Goal: Task Accomplishment & Management: Use online tool/utility

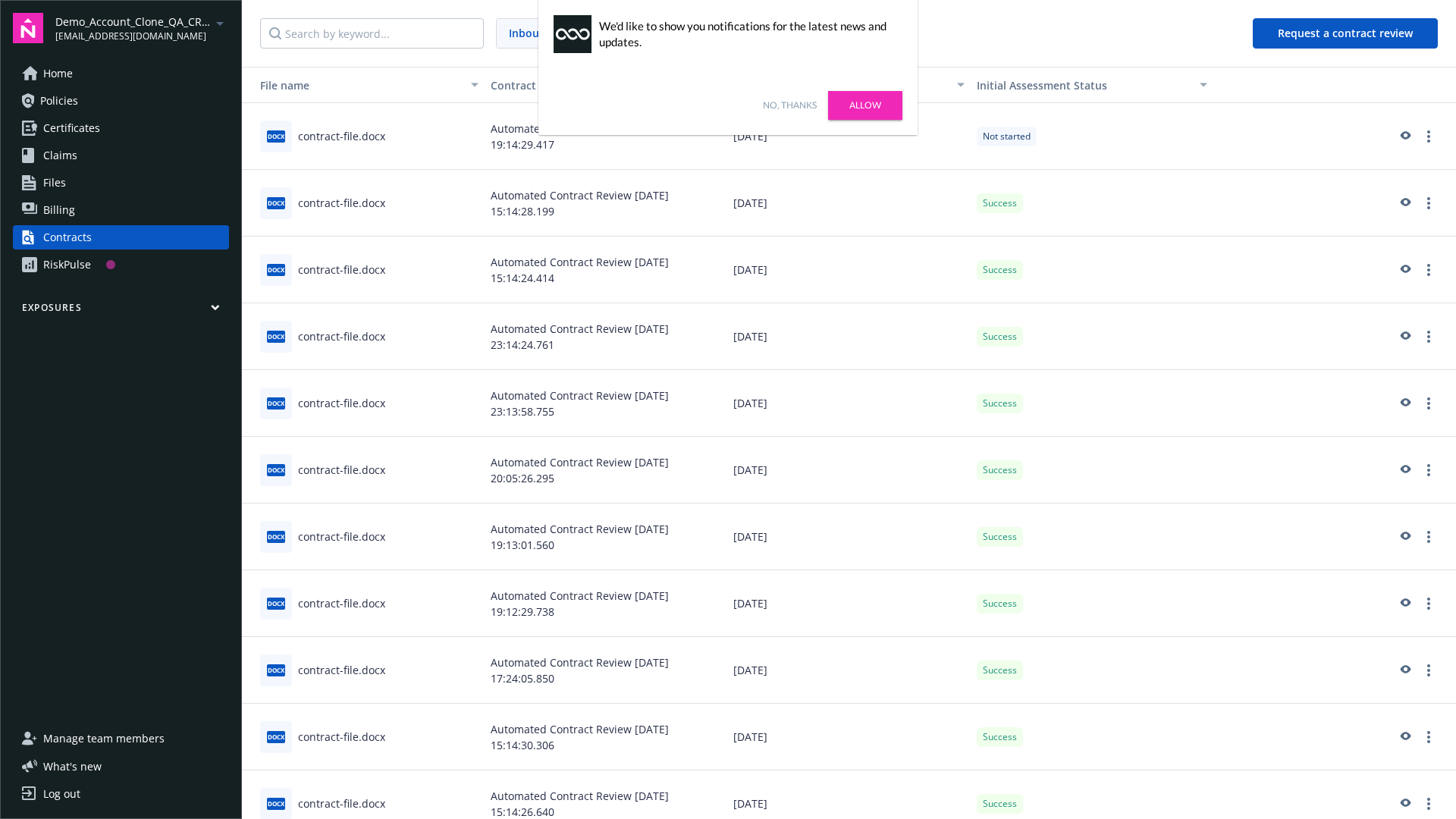
click at [790, 105] on link "No, thanks" at bounding box center [790, 105] width 54 height 14
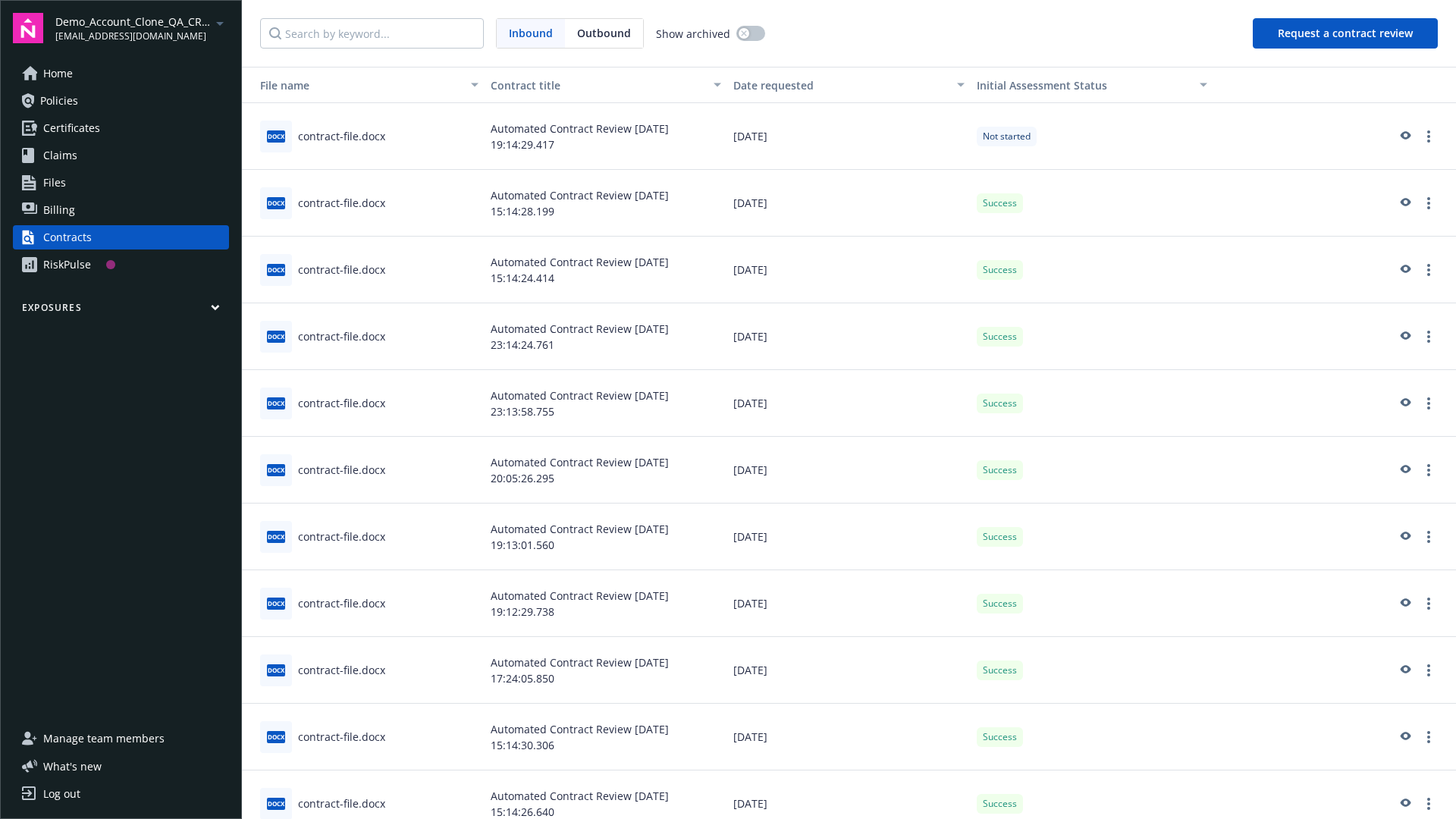
click at [1346, 33] on button "Request a contract review" at bounding box center [1345, 33] width 185 height 30
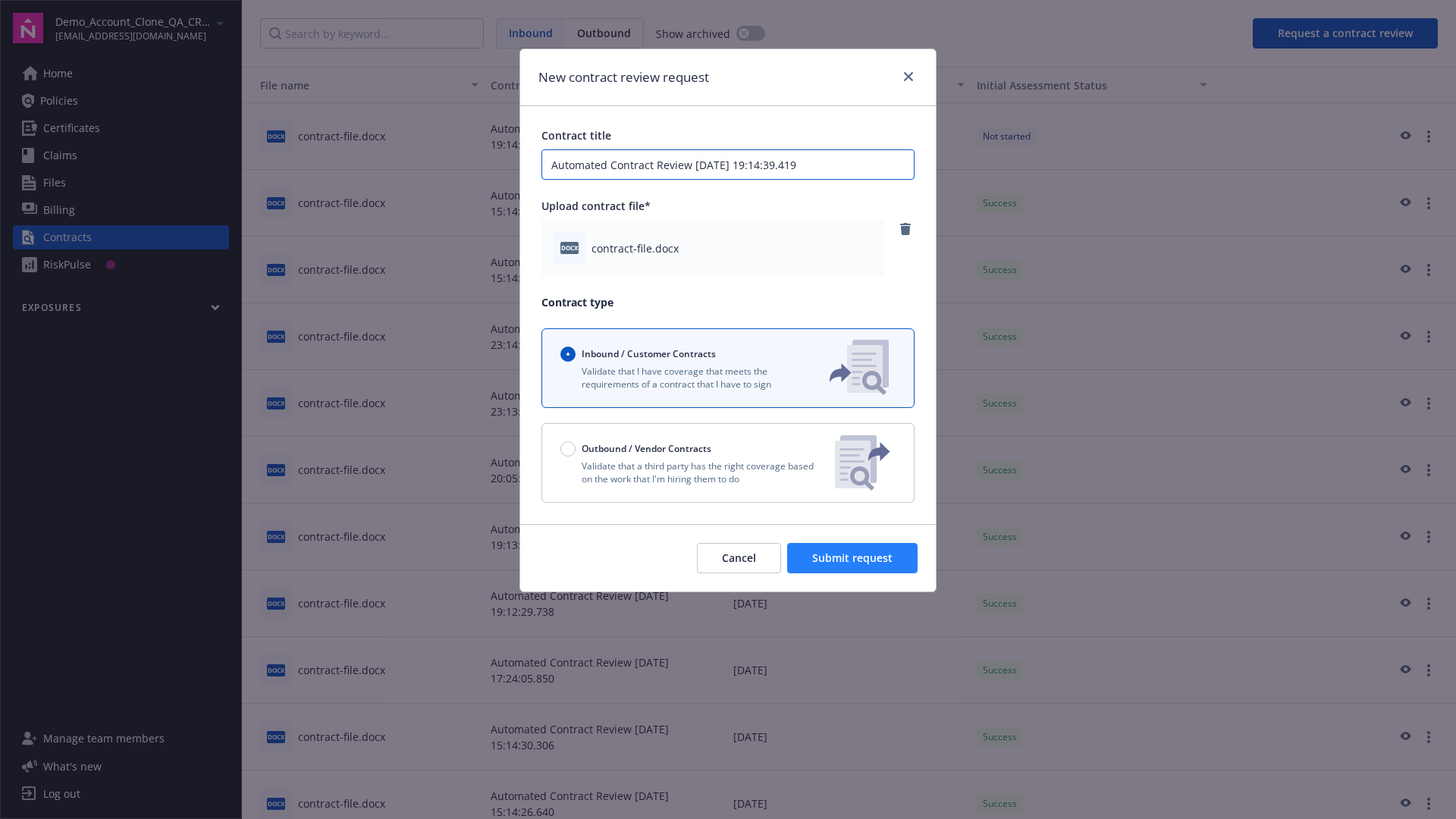
type input "Automated Contract Review [DATE] 19:14:39.419"
click at [853, 559] on span "Submit request" at bounding box center [853, 558] width 80 height 15
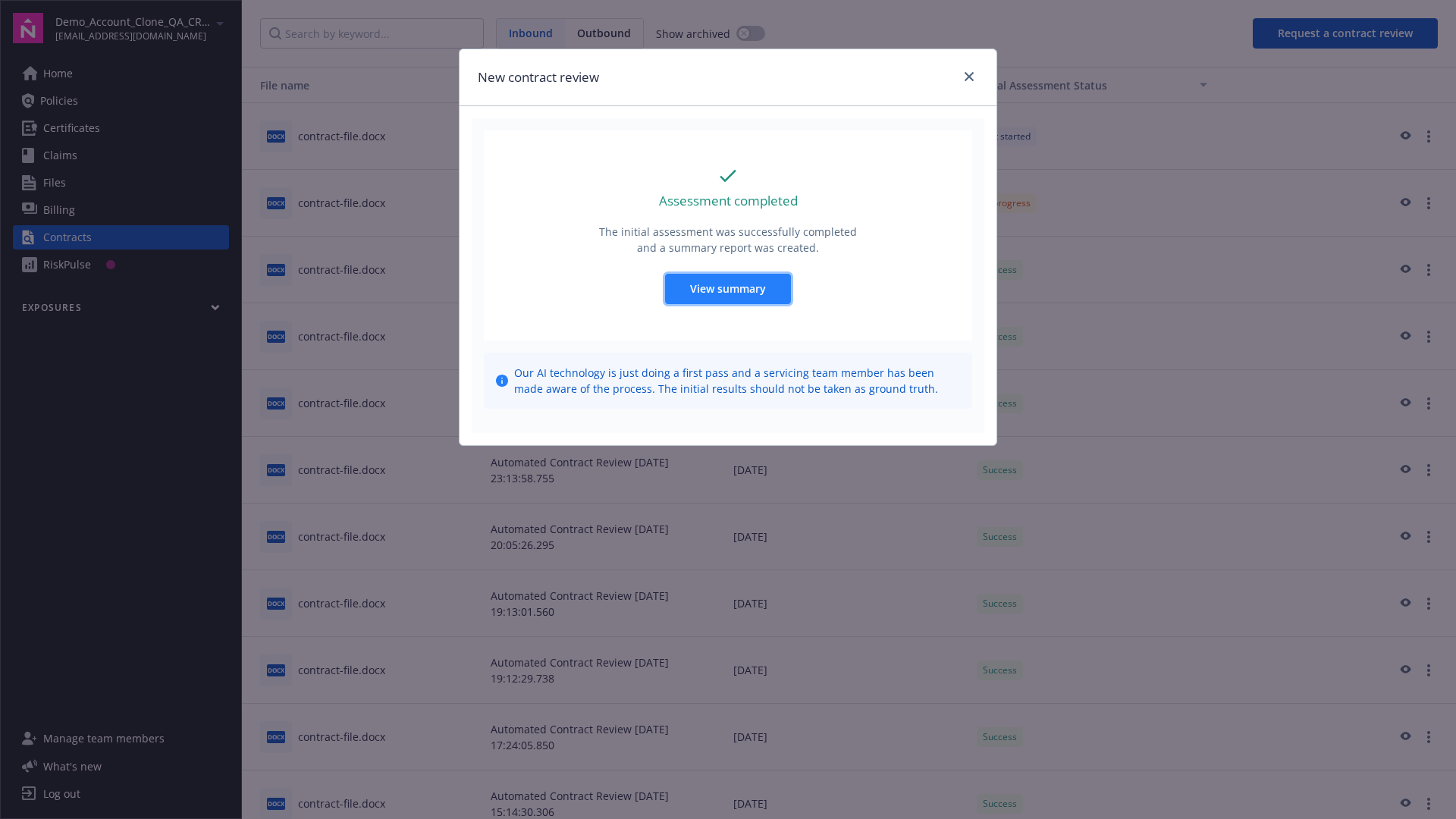
click at [728, 288] on span "View summary" at bounding box center [728, 289] width 76 height 15
